Goal: Task Accomplishment & Management: Manage account settings

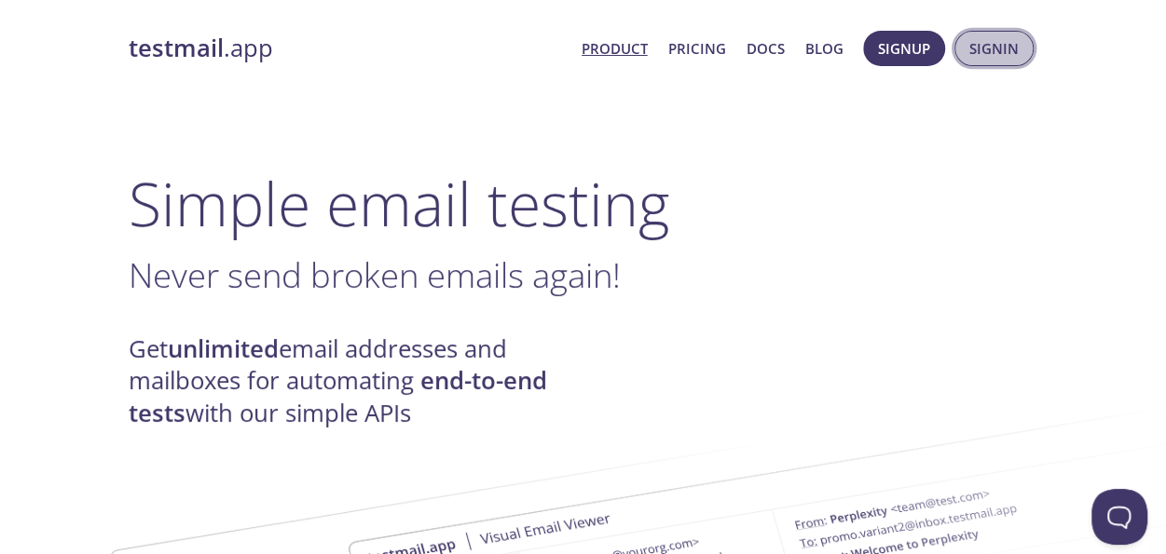
click at [999, 55] on span "Signin" at bounding box center [993, 48] width 49 height 24
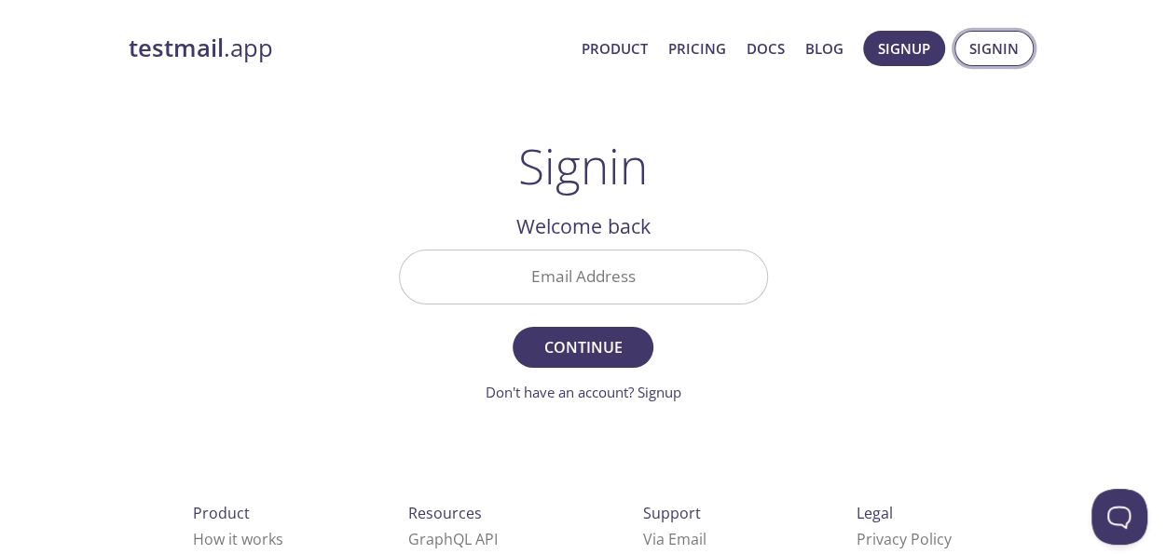
click at [993, 53] on span "Signin" at bounding box center [993, 48] width 49 height 24
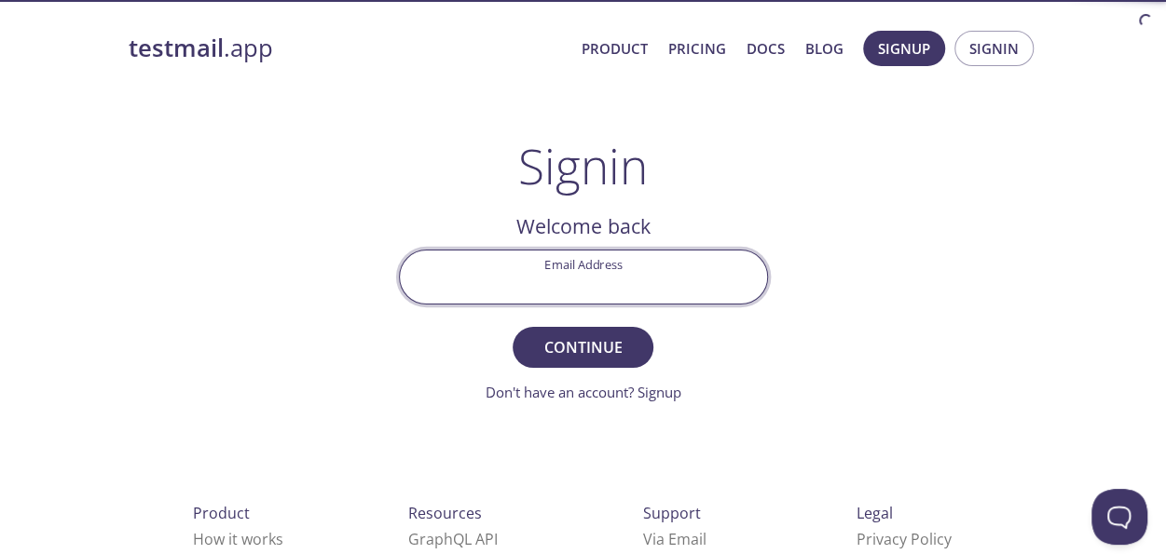
click at [570, 275] on input "Email Address" at bounding box center [583, 277] width 367 height 53
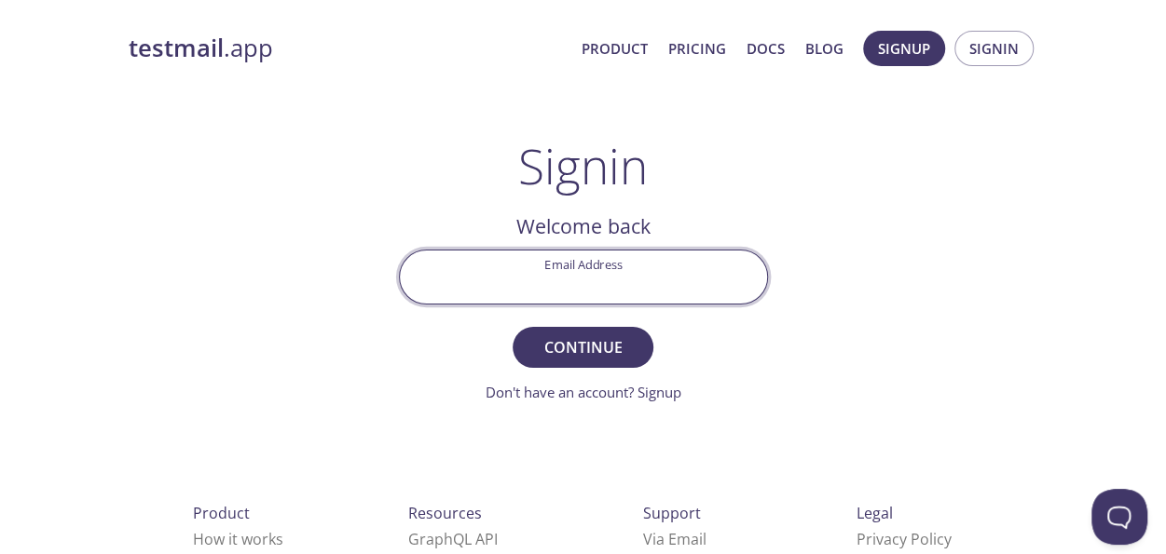
type input "[EMAIL_ADDRESS][DOMAIN_NAME]"
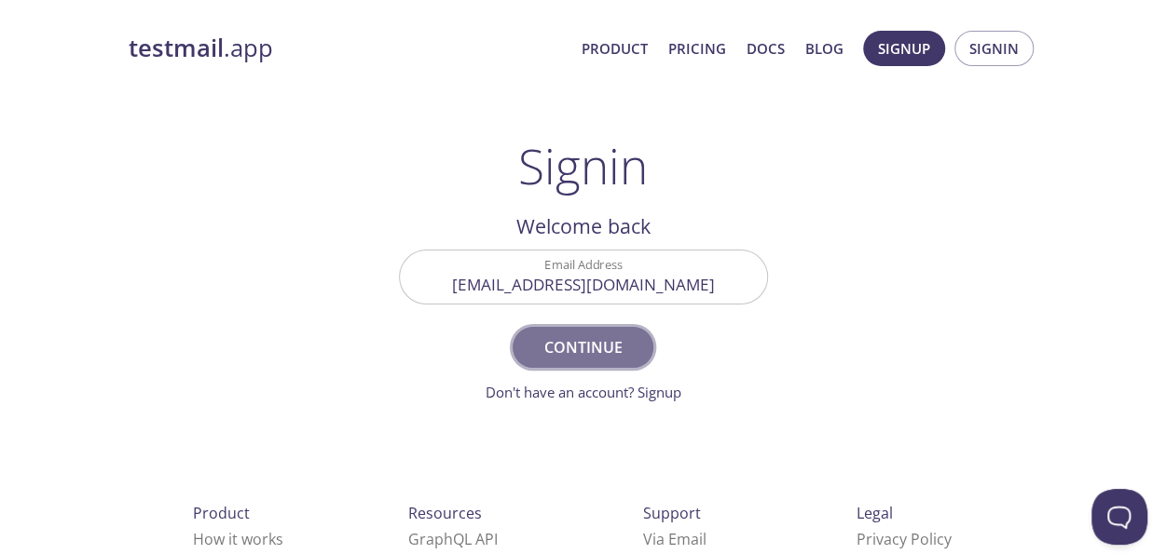
click at [550, 359] on span "Continue" at bounding box center [582, 348] width 99 height 26
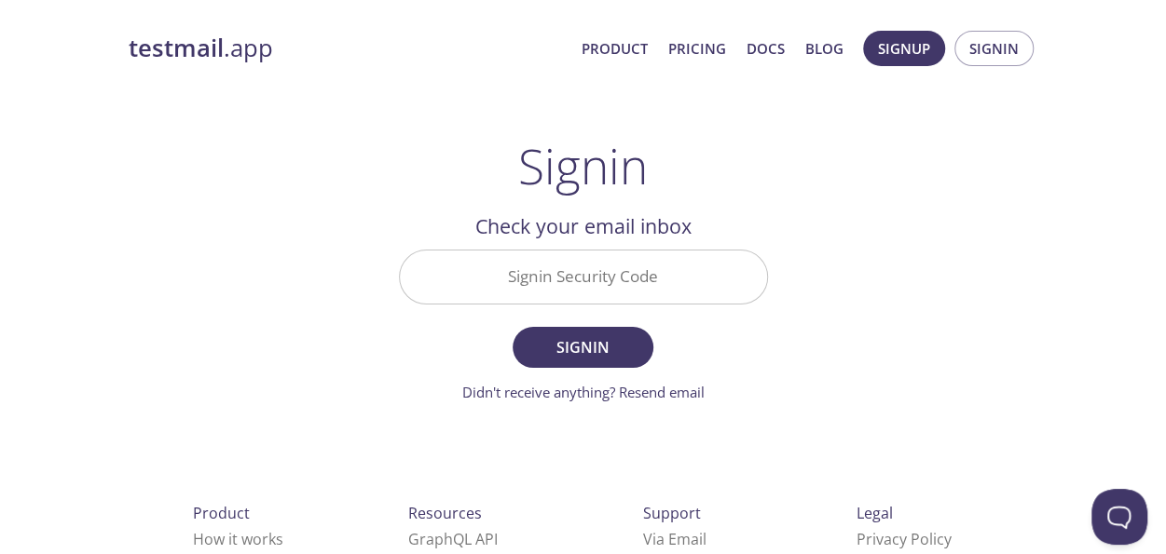
click at [546, 284] on input "Signin Security Code" at bounding box center [583, 277] width 367 height 53
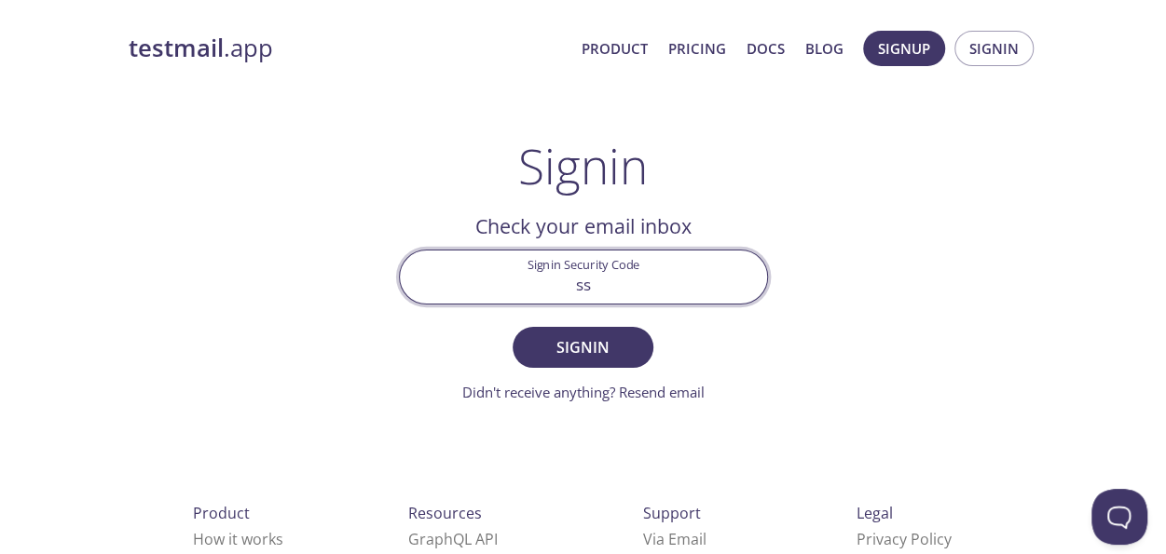
type input "s"
paste input "91K8DDA"
type input "91K8DDA"
click at [570, 354] on span "Signin" at bounding box center [582, 348] width 99 height 26
